Goal: Transaction & Acquisition: Purchase product/service

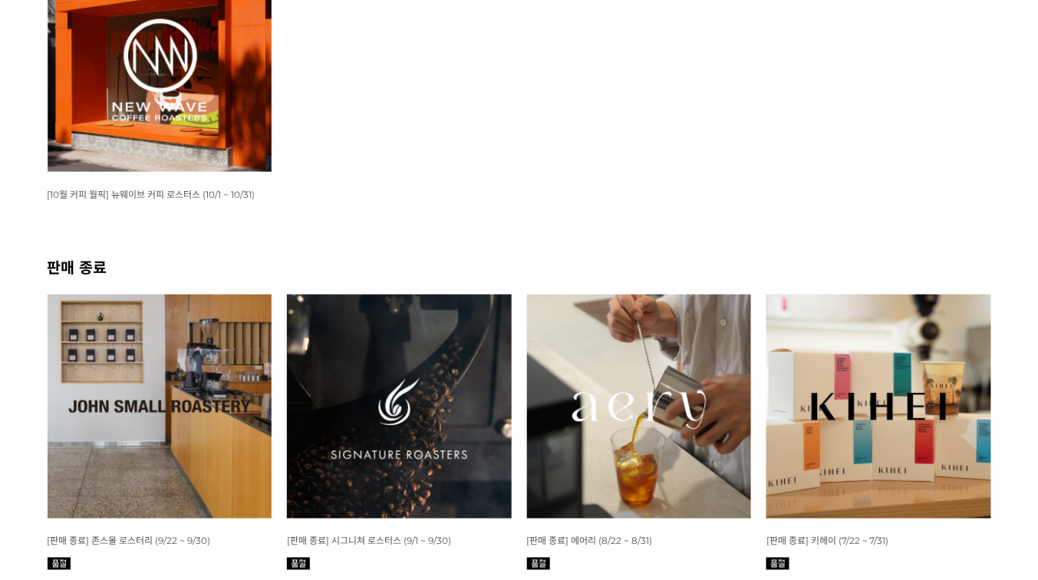
click at [261, 58] on img at bounding box center [160, 59] width 225 height 225
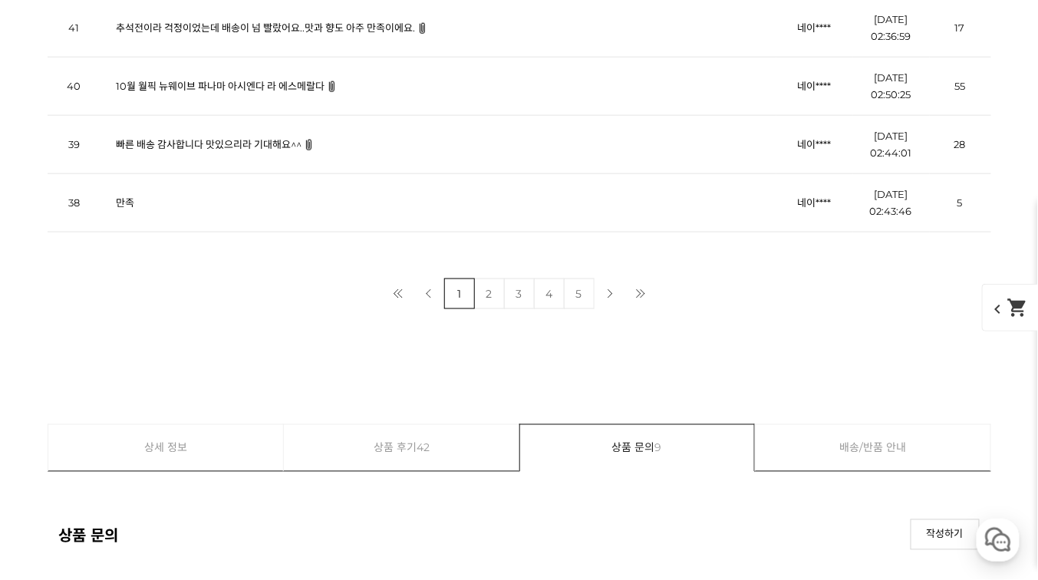
scroll to position [5708, 0]
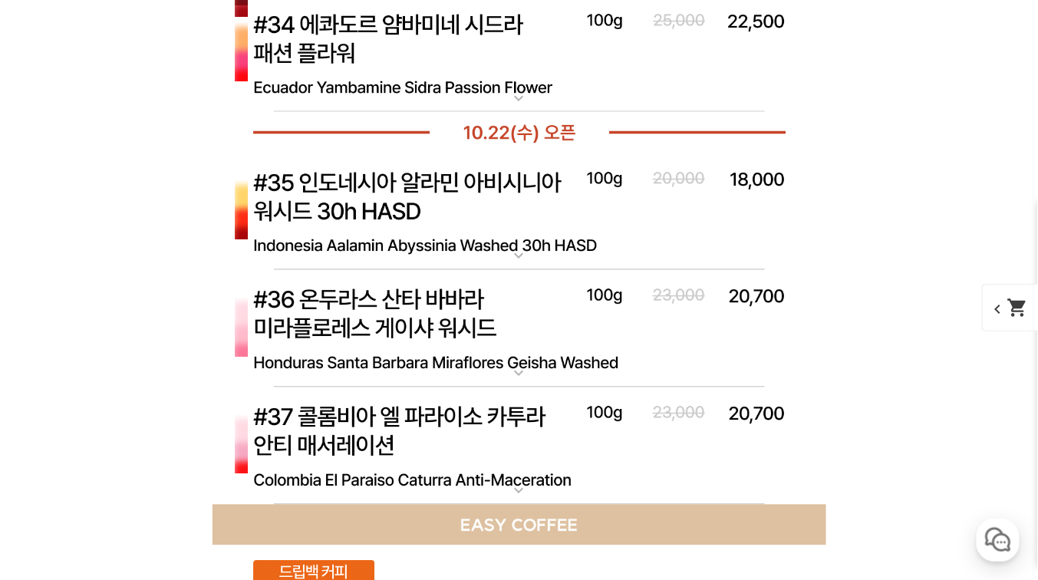
scroll to position [5953, 0]
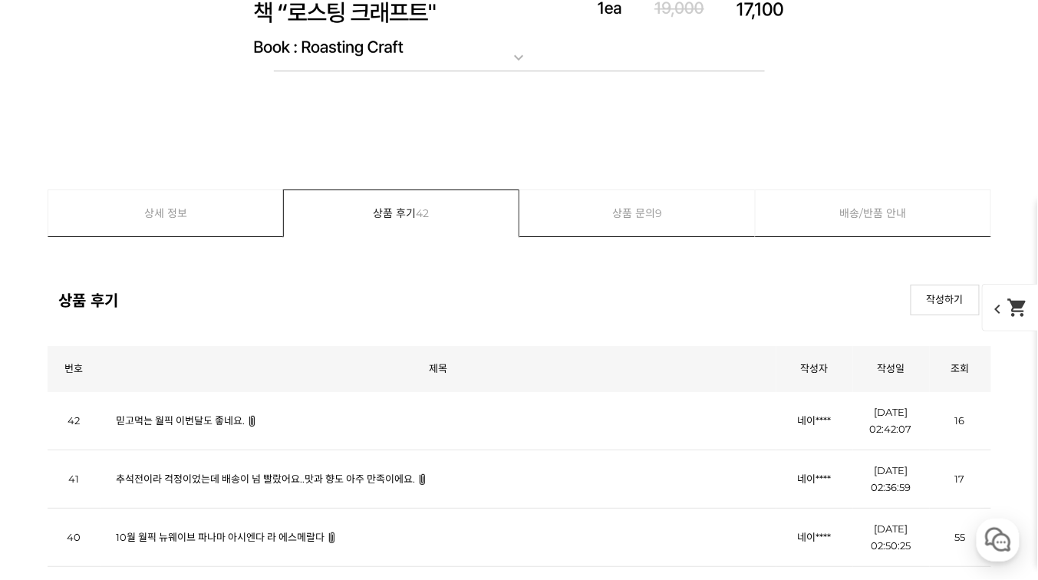
scroll to position [6997, 0]
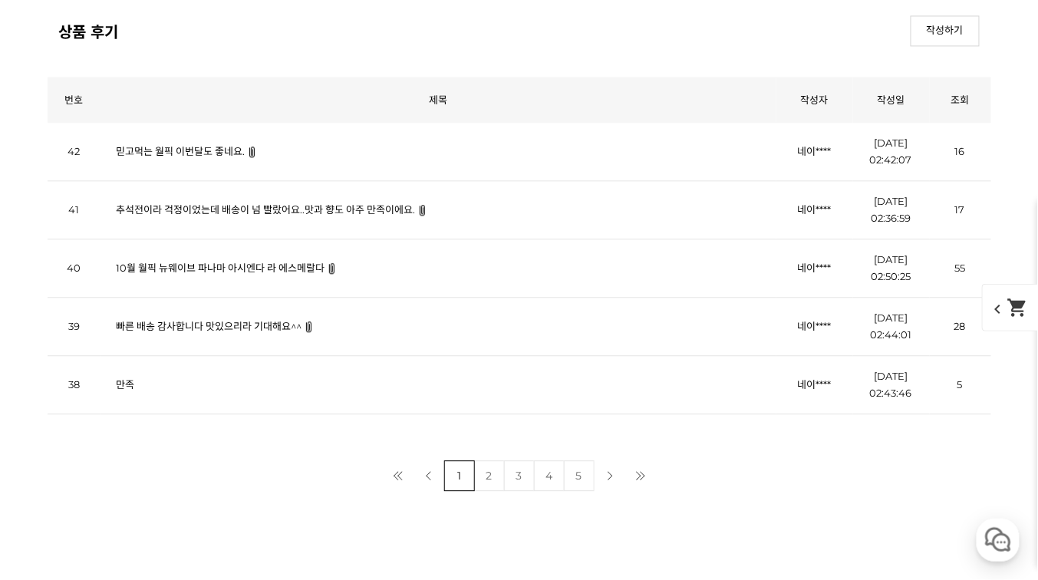
scroll to position [7917, 0]
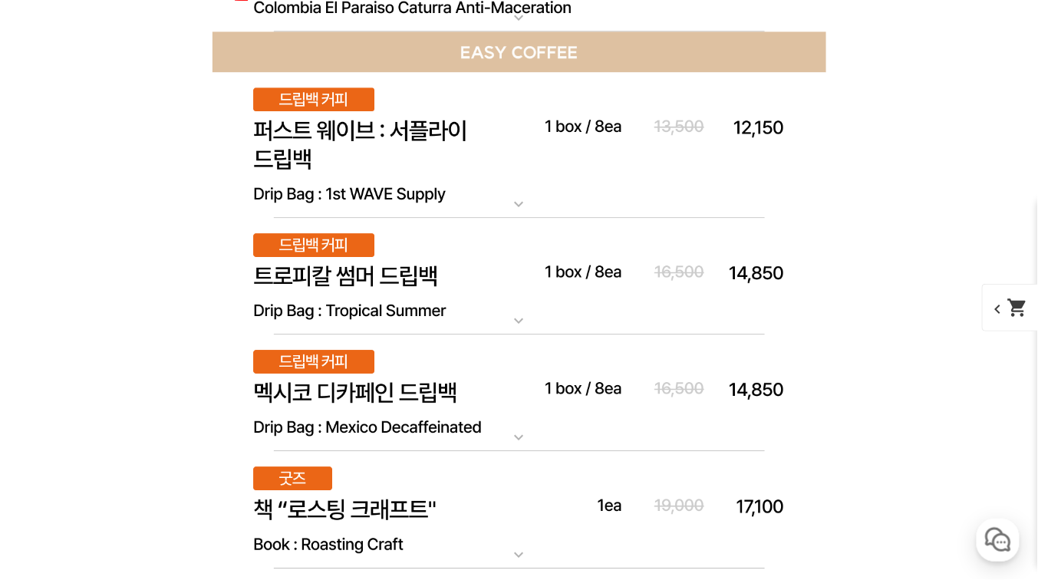
scroll to position [8163, 0]
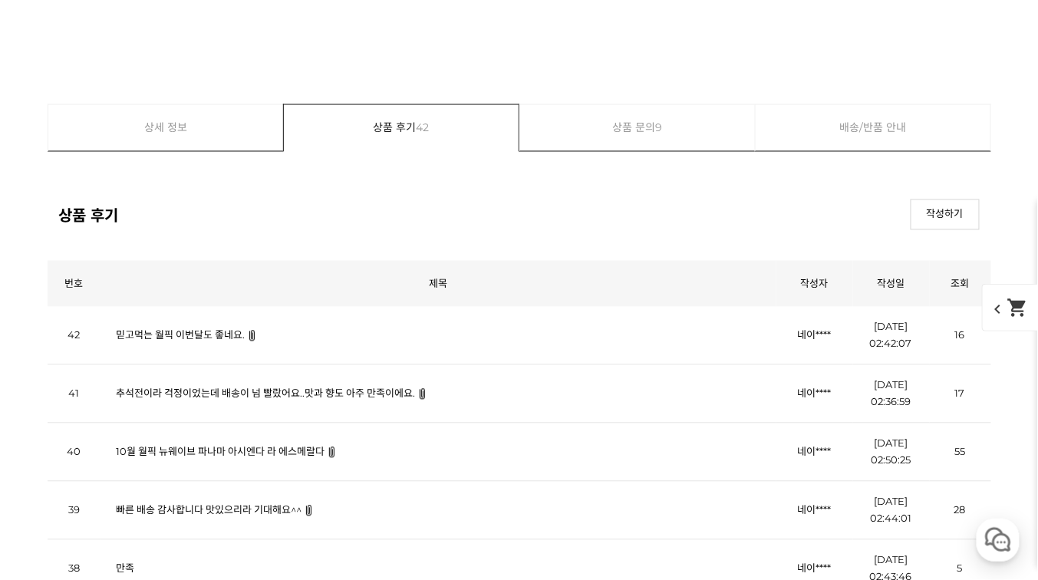
scroll to position [7610, 0]
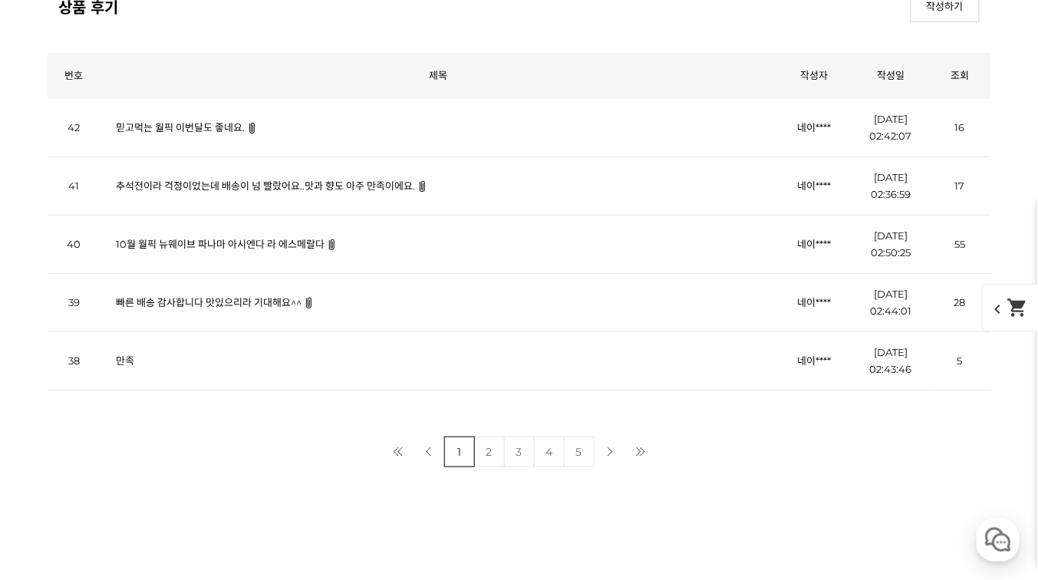
scroll to position [6860, 0]
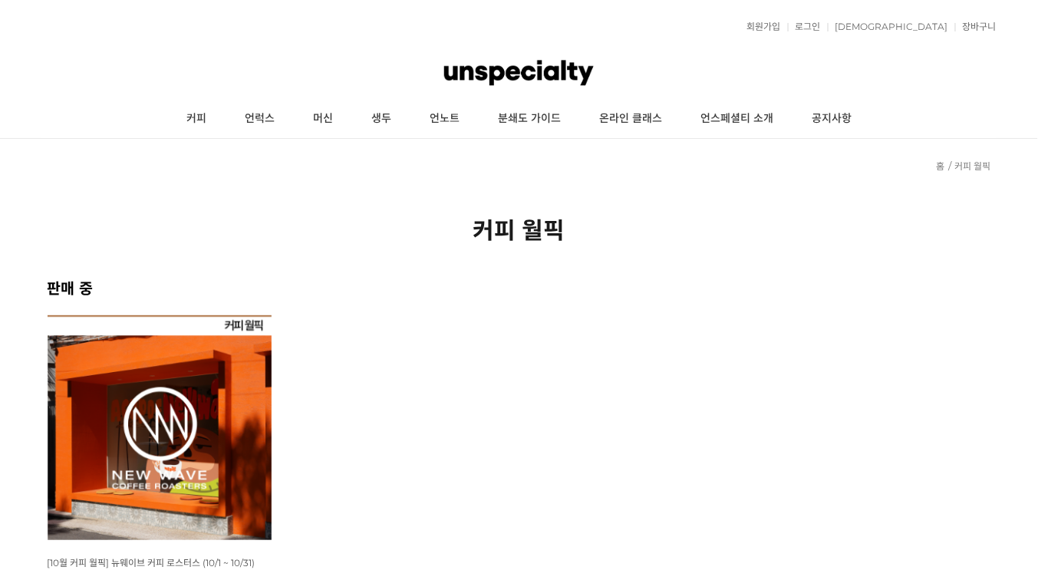
click at [185, 436] on img at bounding box center [160, 427] width 225 height 225
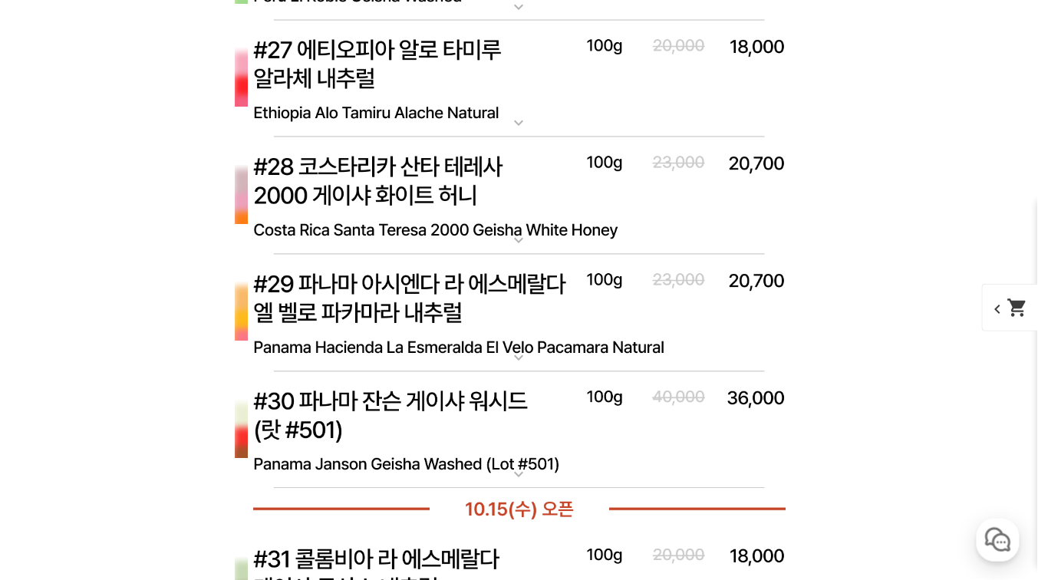
scroll to position [7716, 0]
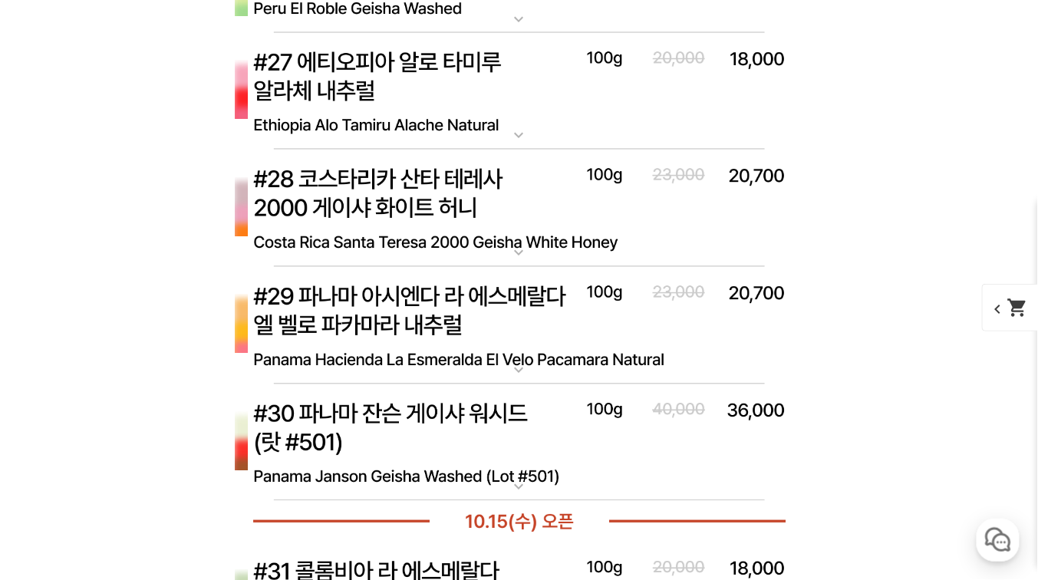
click at [407, 327] on img at bounding box center [520, 326] width 614 height 118
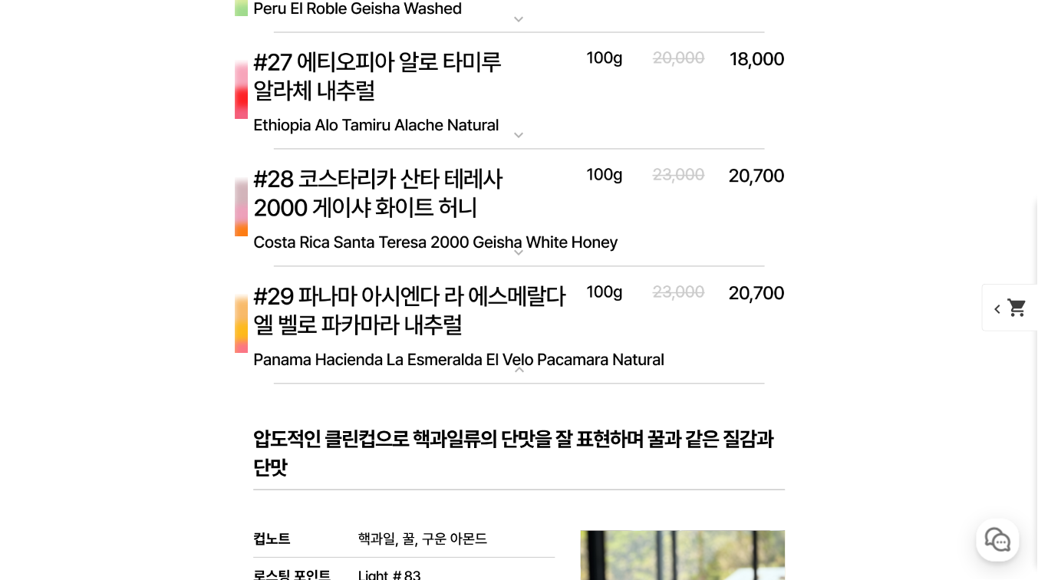
click at [390, 307] on img at bounding box center [520, 326] width 614 height 118
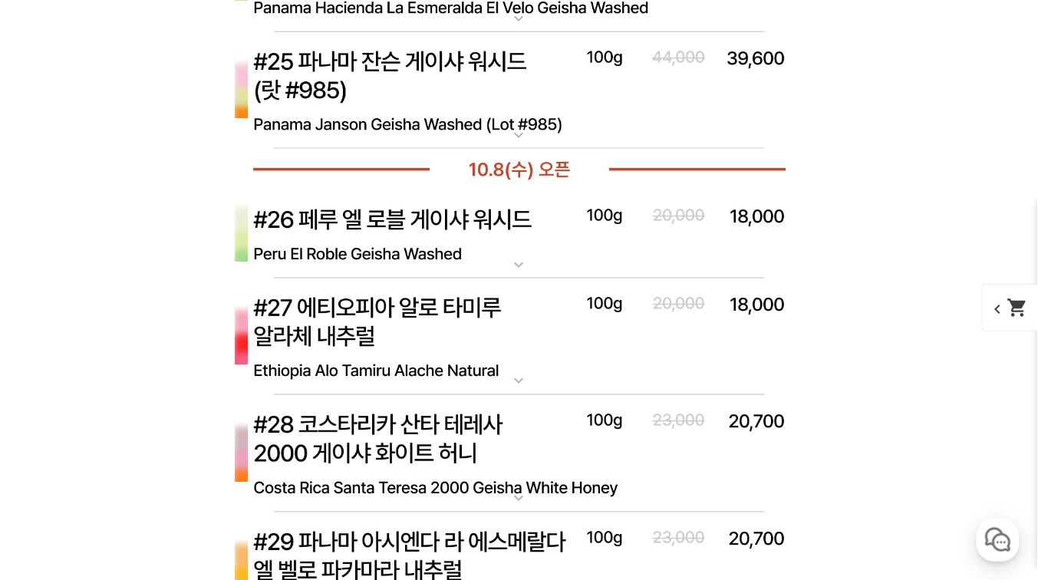
scroll to position [7225, 0]
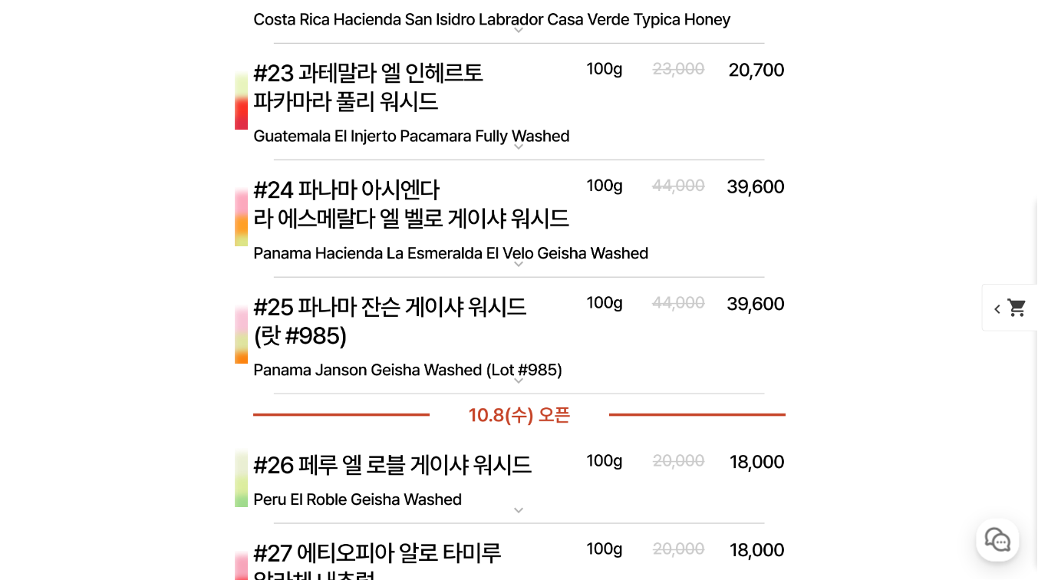
click at [483, 302] on img at bounding box center [520, 337] width 614 height 118
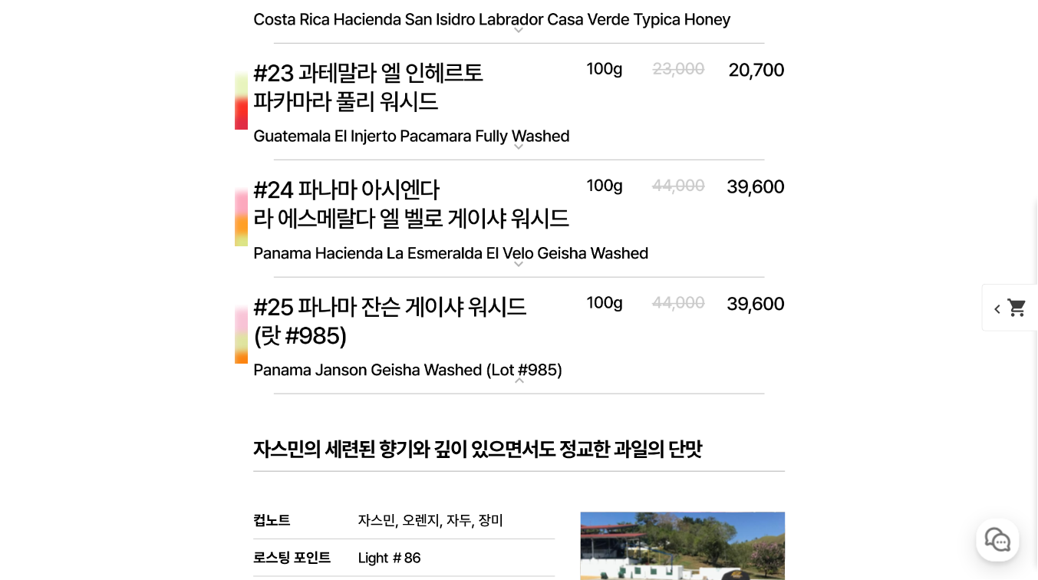
click at [483, 302] on img at bounding box center [520, 337] width 614 height 118
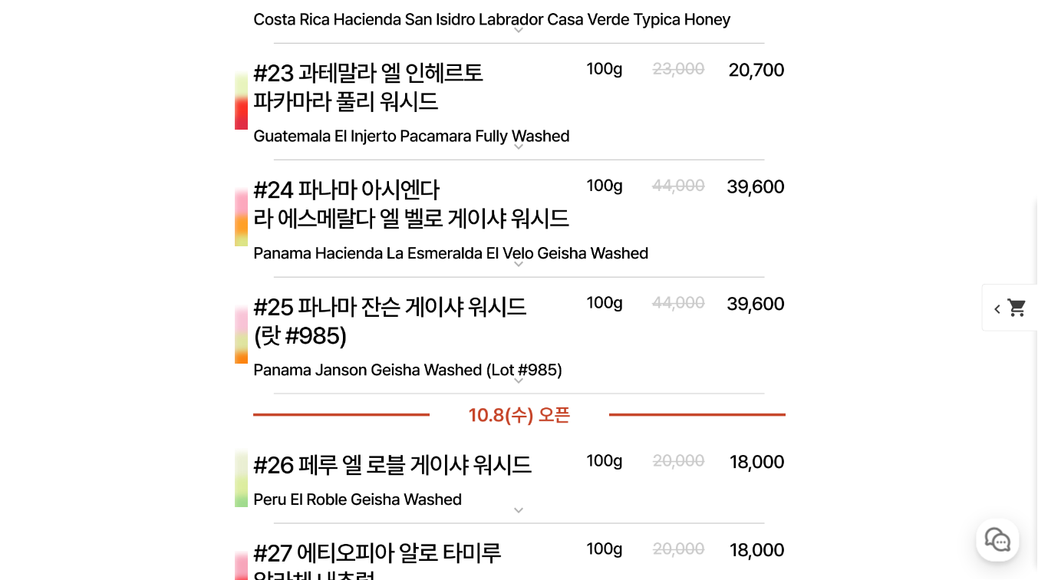
click at [483, 225] on img at bounding box center [520, 219] width 614 height 118
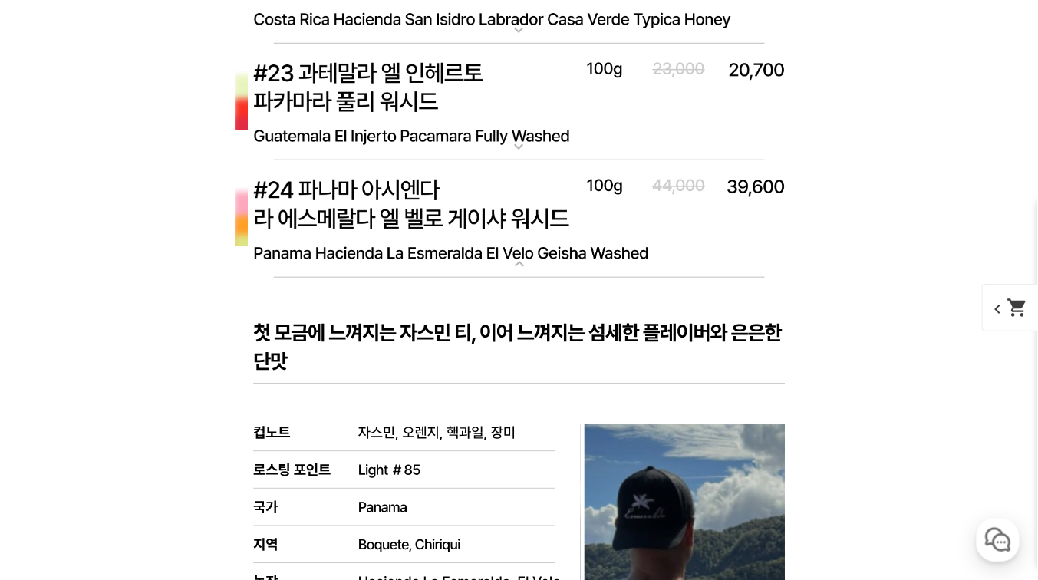
click at [483, 225] on img at bounding box center [520, 219] width 614 height 118
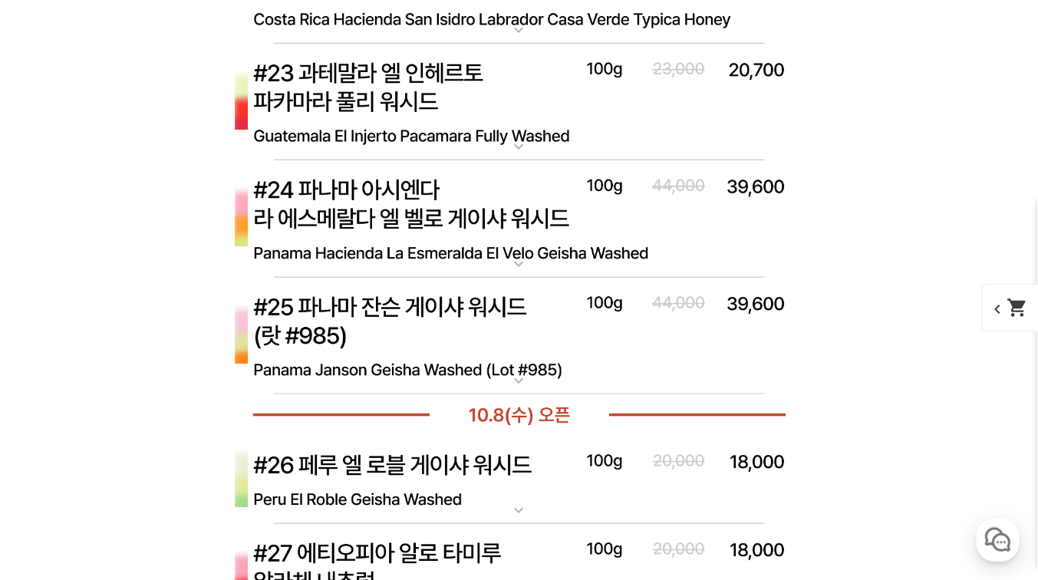
click at [483, 225] on img at bounding box center [520, 219] width 614 height 118
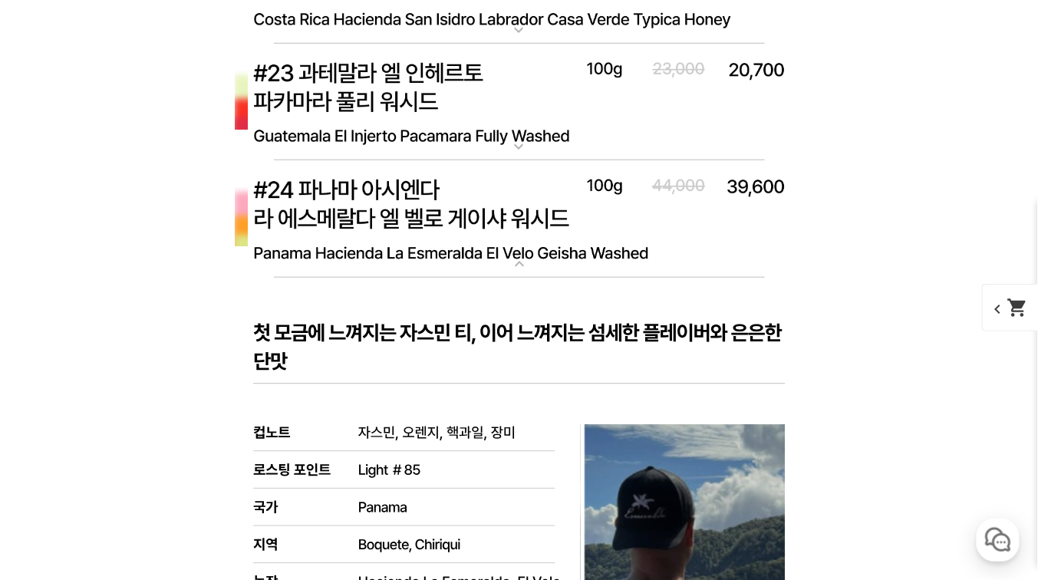
click at [483, 225] on img at bounding box center [520, 219] width 614 height 118
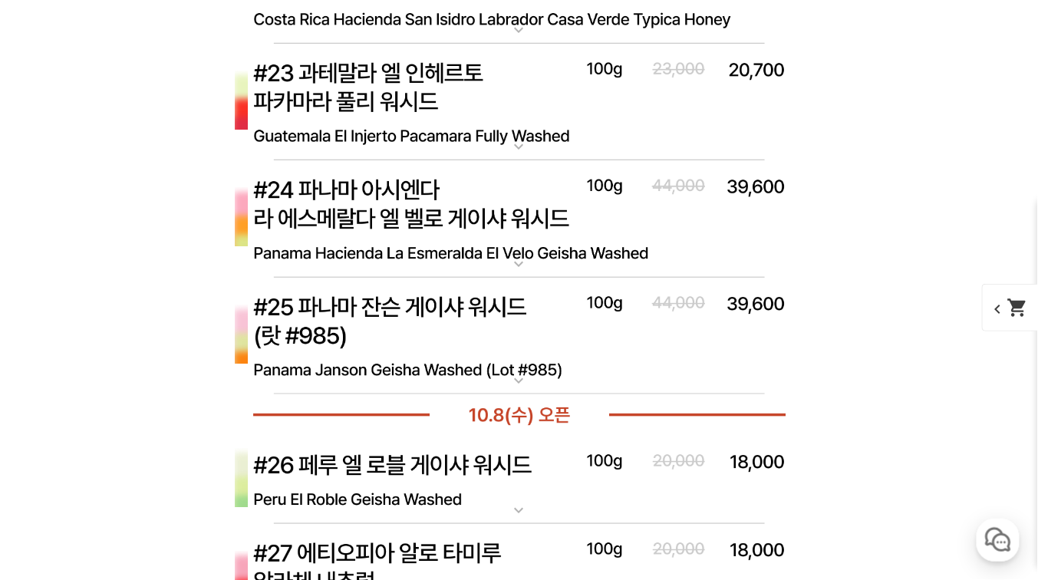
click at [483, 225] on img at bounding box center [520, 219] width 614 height 118
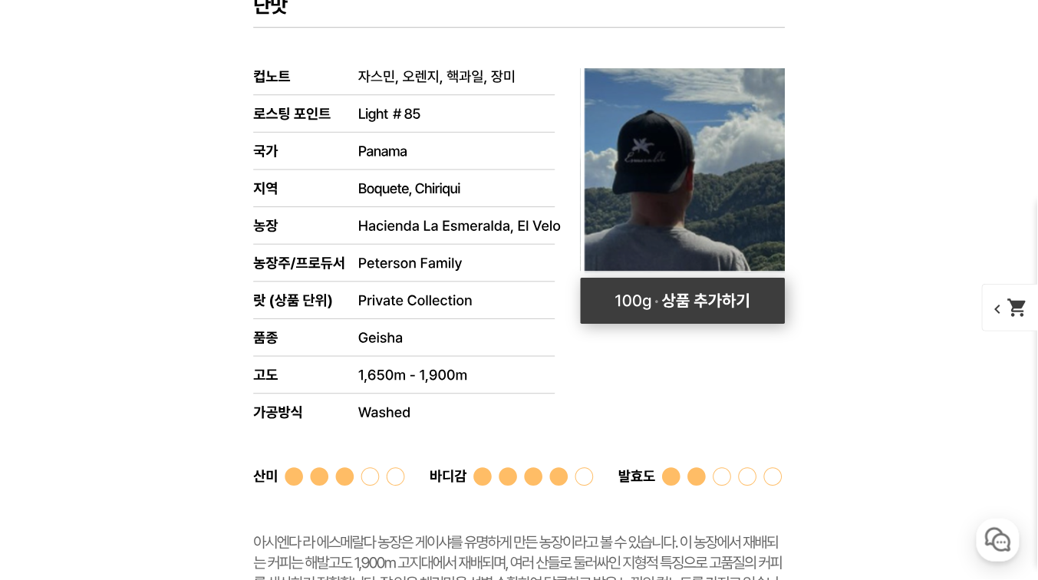
scroll to position [7594, 0]
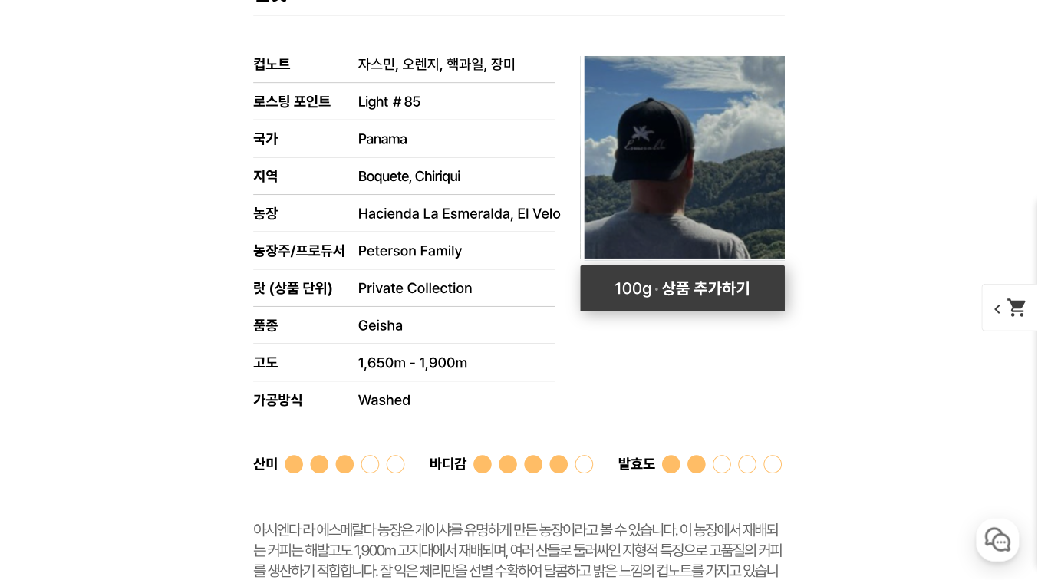
click at [698, 301] on rect at bounding box center [682, 288] width 205 height 46
select select "#24 파나마 아시엔다 라 에스메랄다 엘 벨로 게이샤 워시드"
select select "100g"
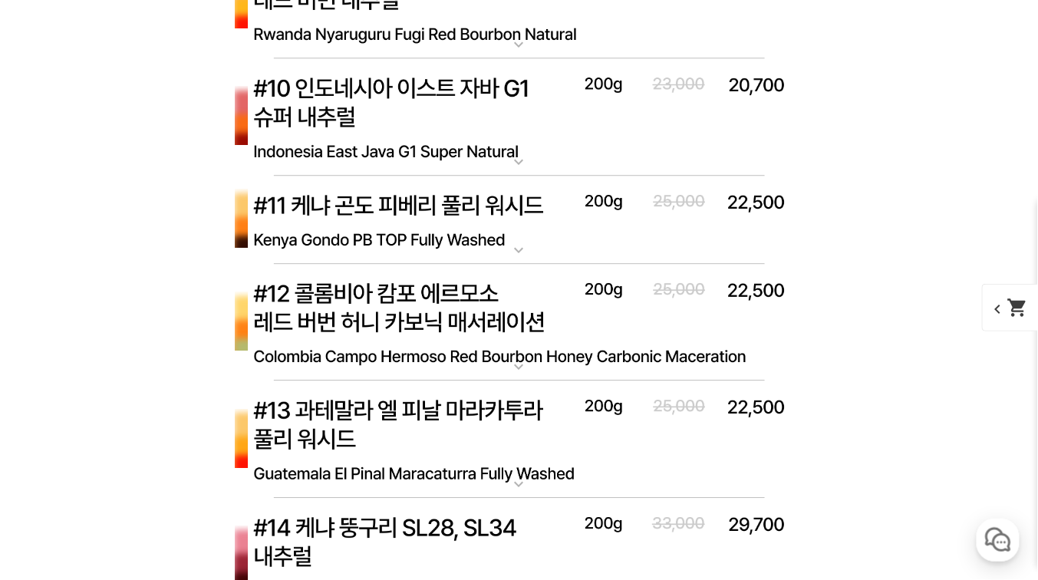
scroll to position [6427, 0]
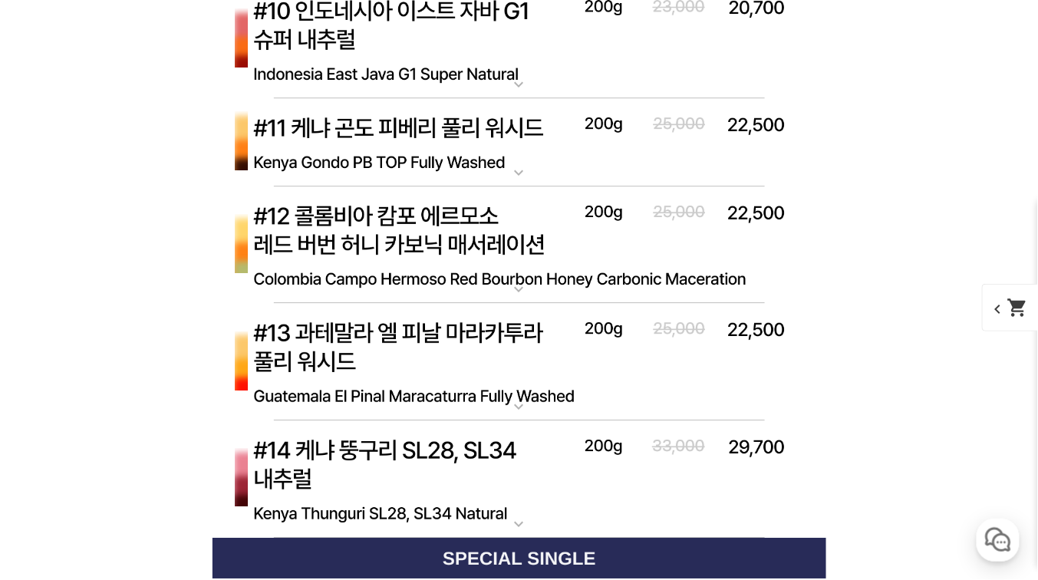
click at [375, 469] on img at bounding box center [520, 479] width 614 height 118
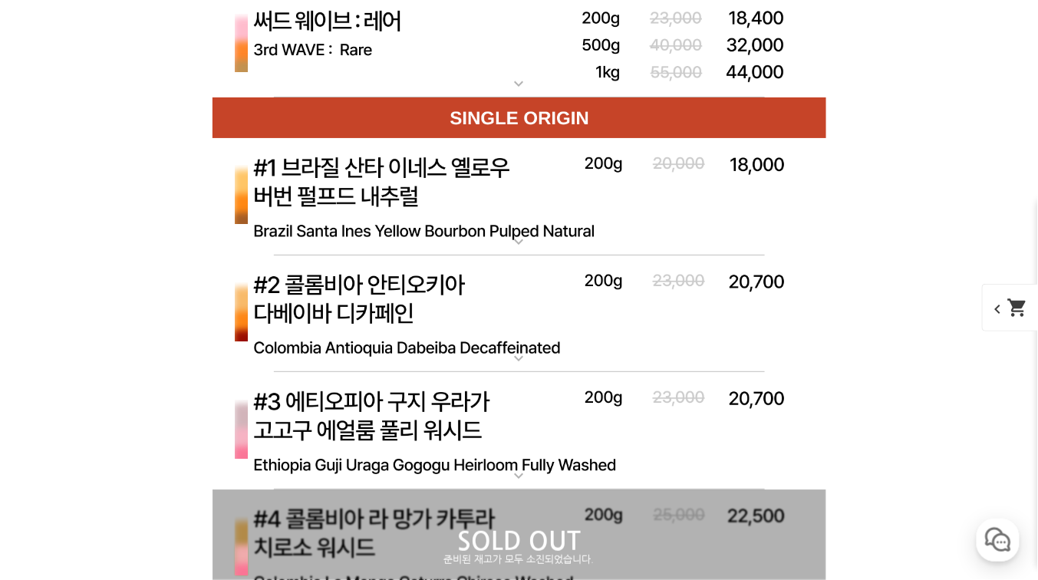
scroll to position [5139, 0]
